Goal: Task Accomplishment & Management: Manage account settings

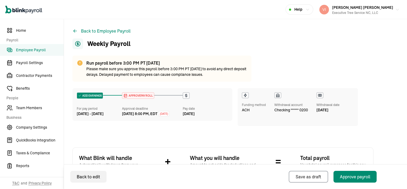
scroll to position [155, 0]
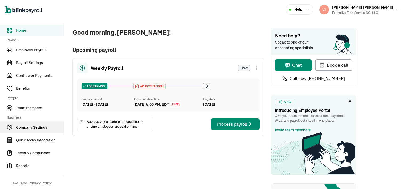
click at [19, 127] on span "Company Settings" at bounding box center [40, 128] width 48 height 6
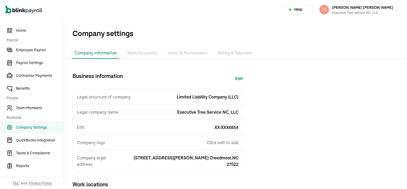
click at [232, 52] on li "Billing & Payment" at bounding box center [235, 52] width 38 height 11
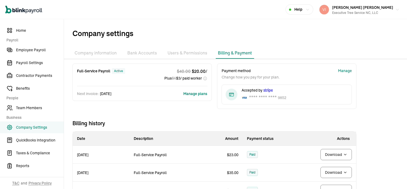
drag, startPoint x: 232, startPoint y: 52, endPoint x: 198, endPoint y: 36, distance: 38.2
click at [198, 36] on span "Company settings" at bounding box center [240, 33] width 335 height 11
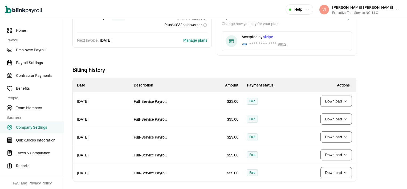
click at [337, 101] on body "Open main menu Help Vincent Wilson Vincent Wilson Executive Tree Service NC, LL…" at bounding box center [203, 94] width 407 height 189
click at [344, 101] on body "Open main menu Help Vincent Wilson Vincent Wilson Executive Tree Service NC, LL…" at bounding box center [203, 94] width 407 height 189
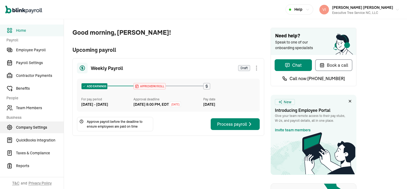
click at [19, 127] on span "Company Settings" at bounding box center [40, 128] width 48 height 6
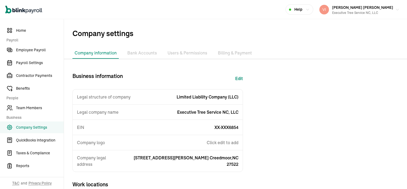
click at [232, 52] on li "Billing & Payment" at bounding box center [235, 52] width 38 height 11
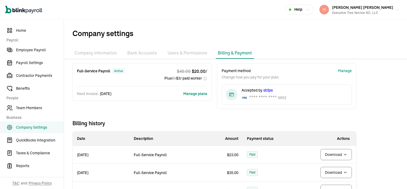
drag, startPoint x: 232, startPoint y: 52, endPoint x: 198, endPoint y: 36, distance: 38.1
click at [198, 36] on span "Company settings" at bounding box center [240, 33] width 335 height 11
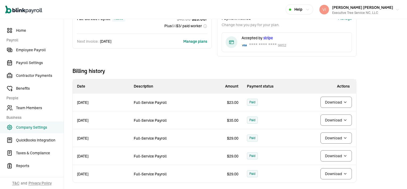
scroll to position [53, 0]
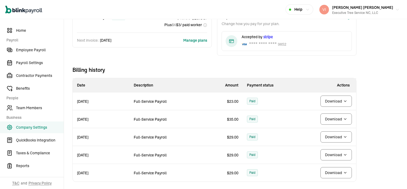
click at [337, 101] on body "Open main menu Help [PERSON_NAME] [PERSON_NAME] Executive Tree Service NC, LLC …" at bounding box center [203, 94] width 407 height 189
click at [344, 101] on body "Open main menu Help [PERSON_NAME] [PERSON_NAME] Executive Tree Service NC, LLC …" at bounding box center [203, 94] width 407 height 189
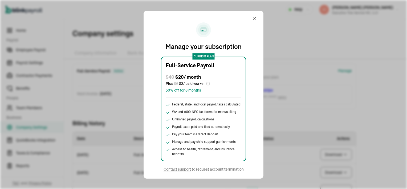
click at [254, 18] on div "Open main menu Help Vincent Wilson Vincent Wilson Executive Tree Service NC, LLC" at bounding box center [203, 9] width 407 height 19
click at [254, 18] on div "Open main menu Help [PERSON_NAME] [PERSON_NAME] Executive Tree Service NC, LLC" at bounding box center [203, 9] width 407 height 19
